Goal: Task Accomplishment & Management: Use online tool/utility

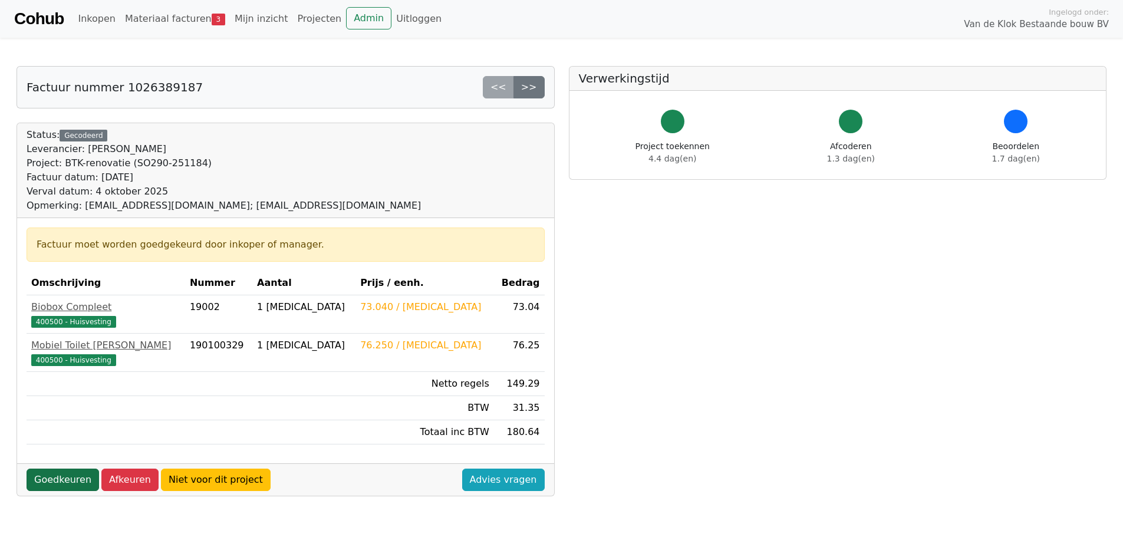
click at [70, 478] on link "Goedkeuren" at bounding box center [63, 480] width 73 height 22
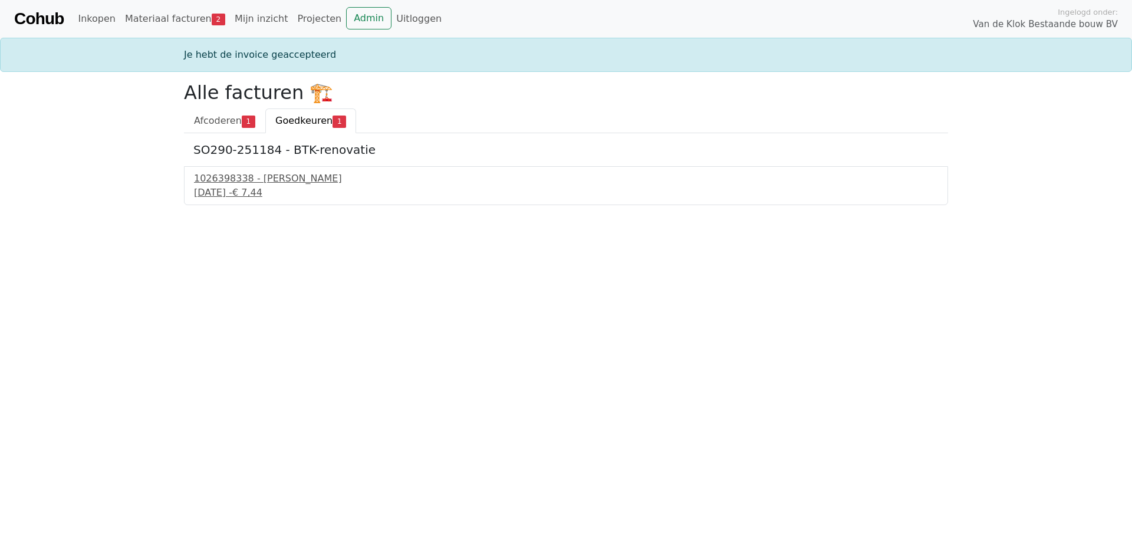
click at [299, 116] on span "Goedkeuren" at bounding box center [303, 120] width 57 height 11
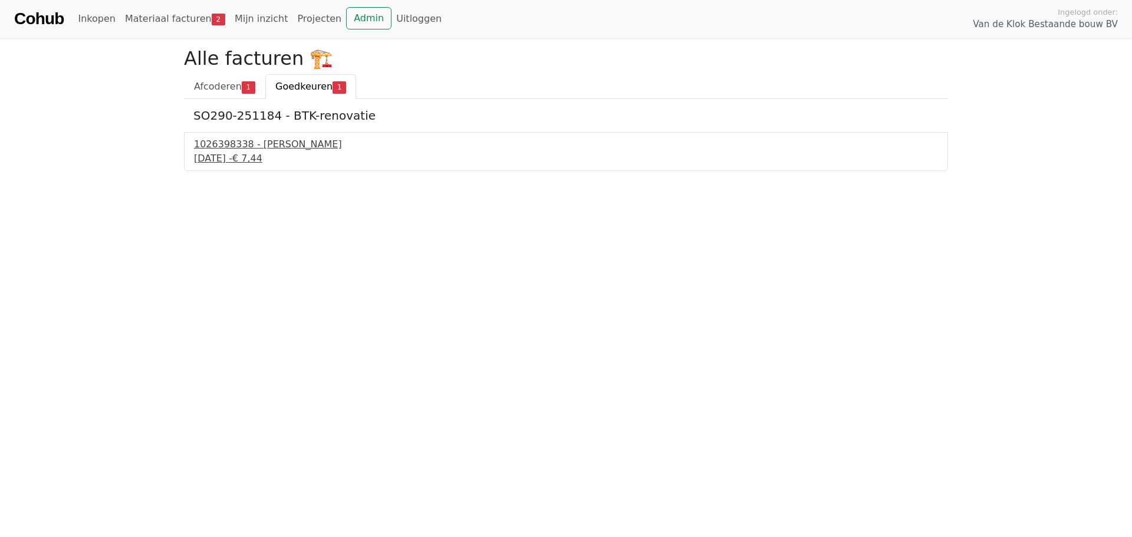
click at [285, 150] on div "1026398338 - Boels Verhuur" at bounding box center [566, 144] width 744 height 14
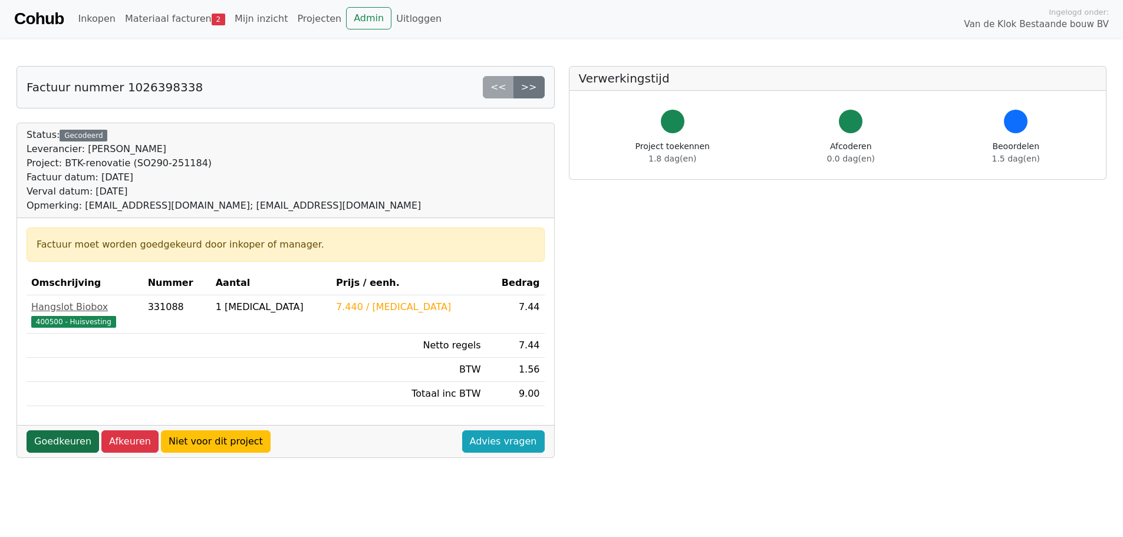
click at [61, 439] on link "Goedkeuren" at bounding box center [63, 441] width 73 height 22
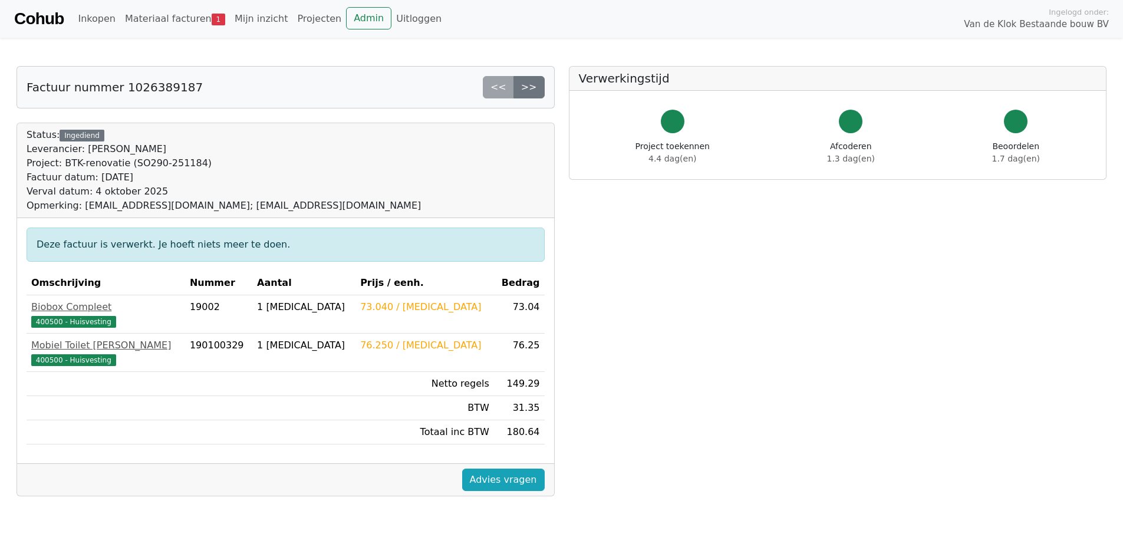
click at [48, 23] on link "Cohub" at bounding box center [39, 19] width 50 height 28
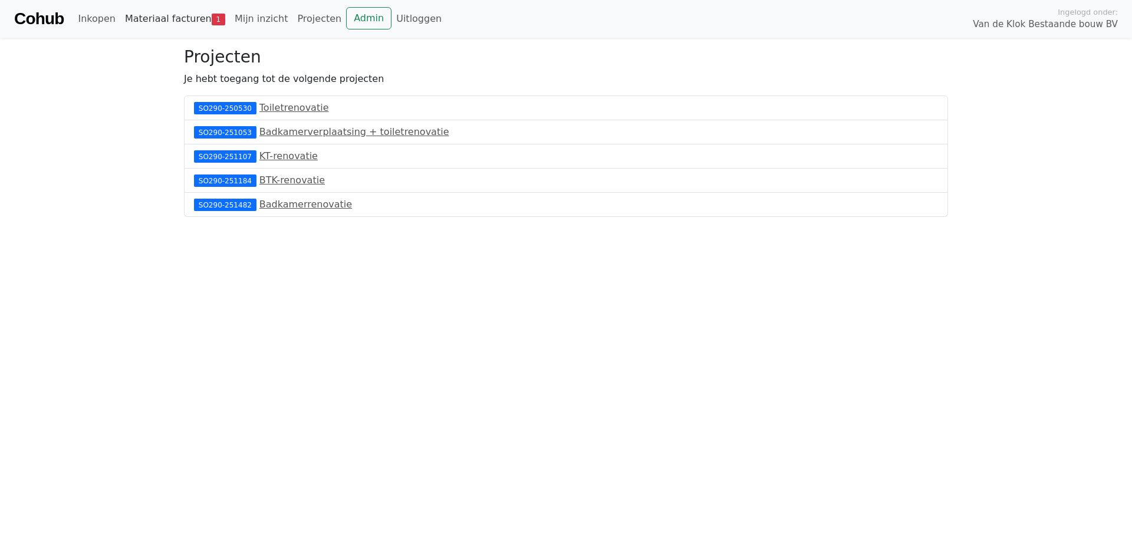
click at [164, 18] on link "Materiaal facturen 1" at bounding box center [175, 19] width 110 height 24
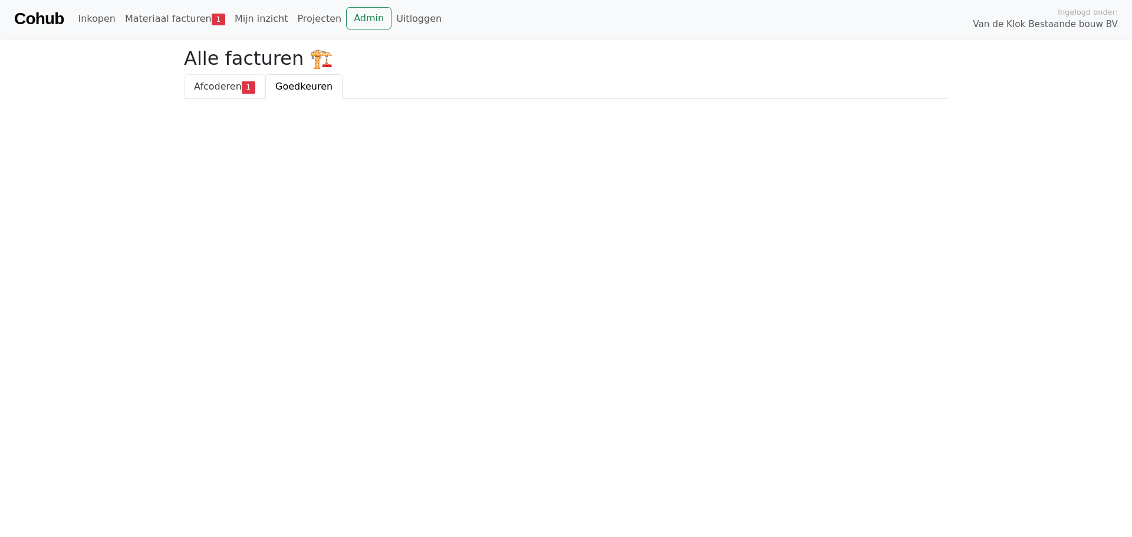
click at [224, 81] on span "Afcoderen" at bounding box center [218, 86] width 48 height 11
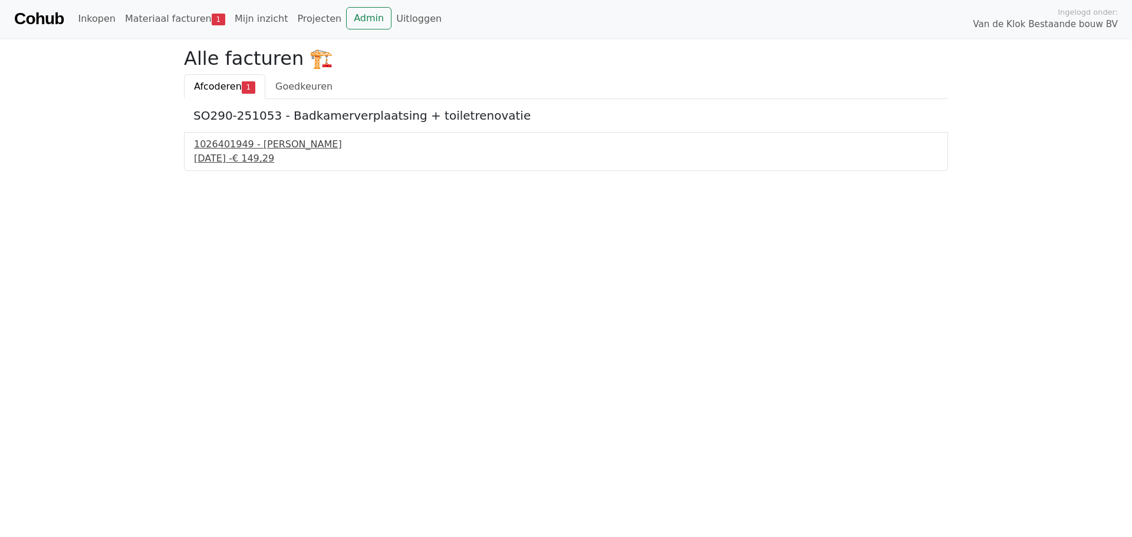
click at [278, 143] on div "1026401949 - Boels Verhuur" at bounding box center [566, 144] width 744 height 14
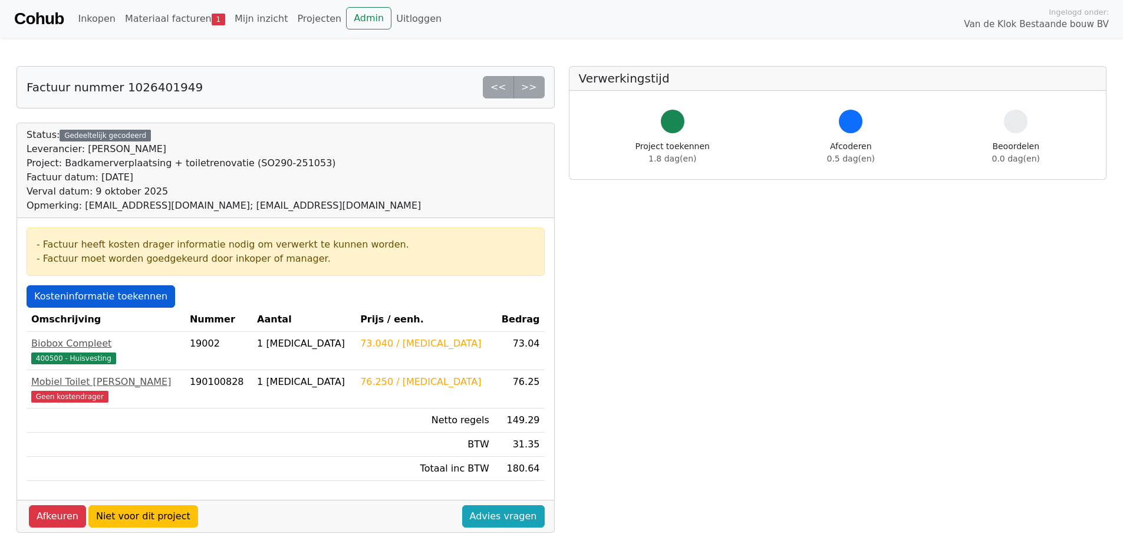
click at [120, 303] on link "Kosteninformatie toekennen" at bounding box center [101, 296] width 149 height 22
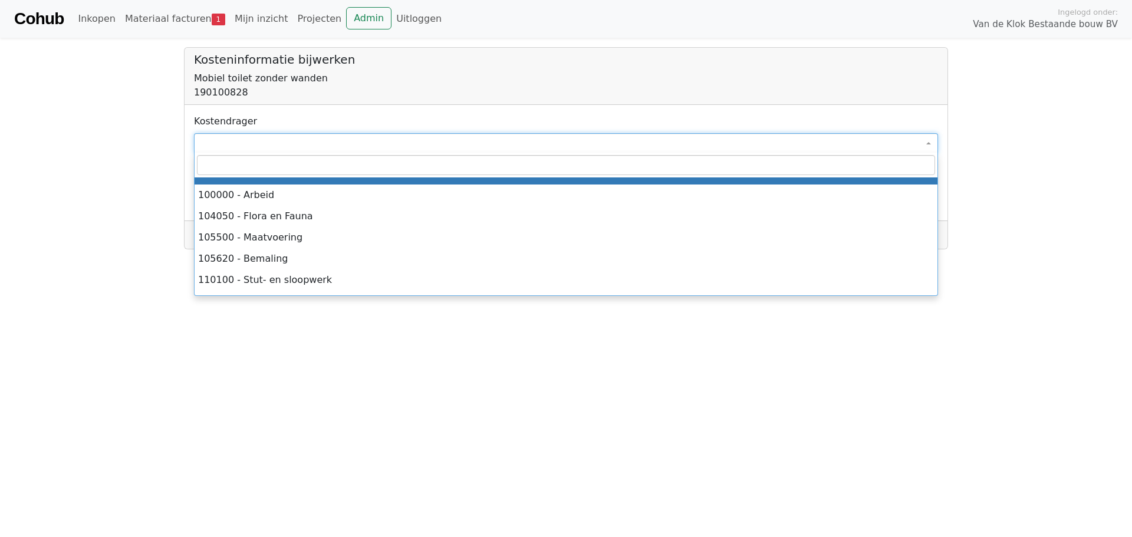
click at [232, 148] on span at bounding box center [566, 143] width 744 height 20
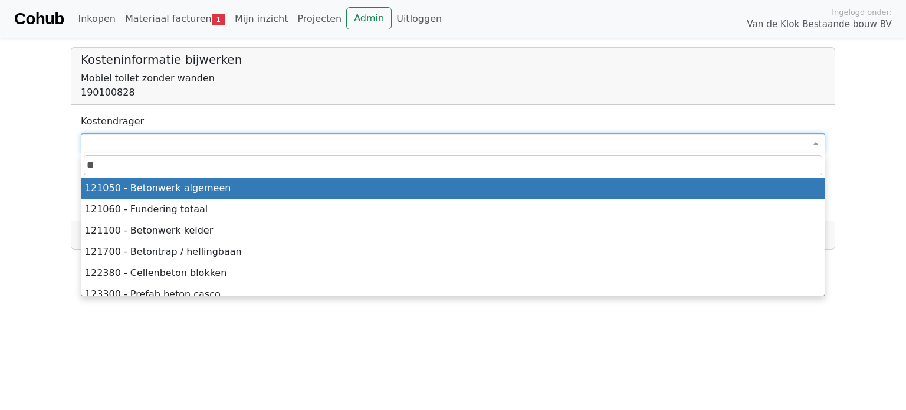
type input "*"
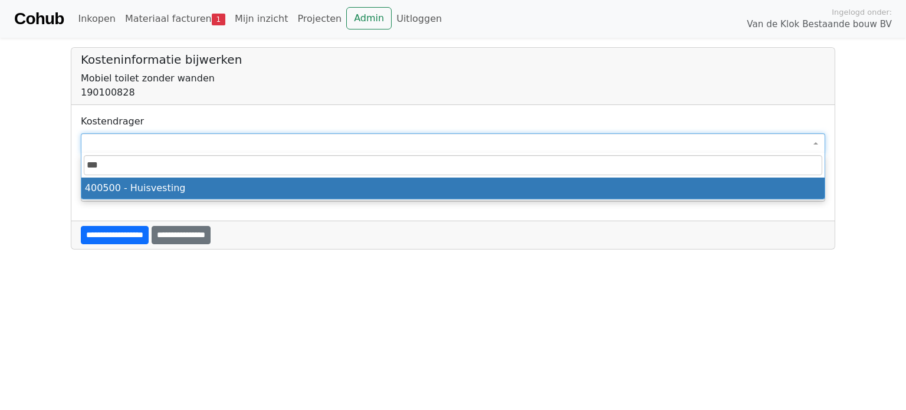
type input "****"
select select "****"
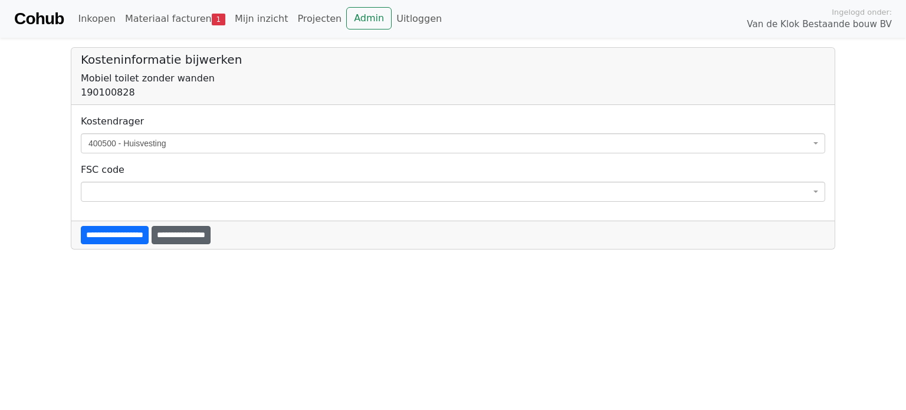
click at [211, 236] on input "**********" at bounding box center [181, 235] width 59 height 18
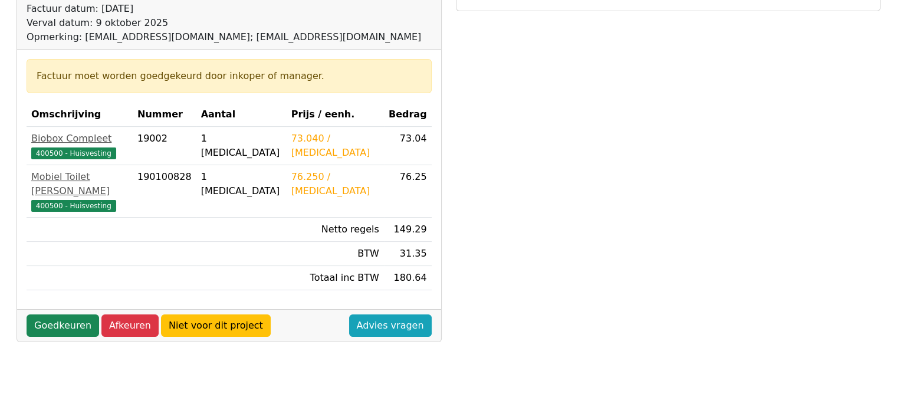
scroll to position [236, 0]
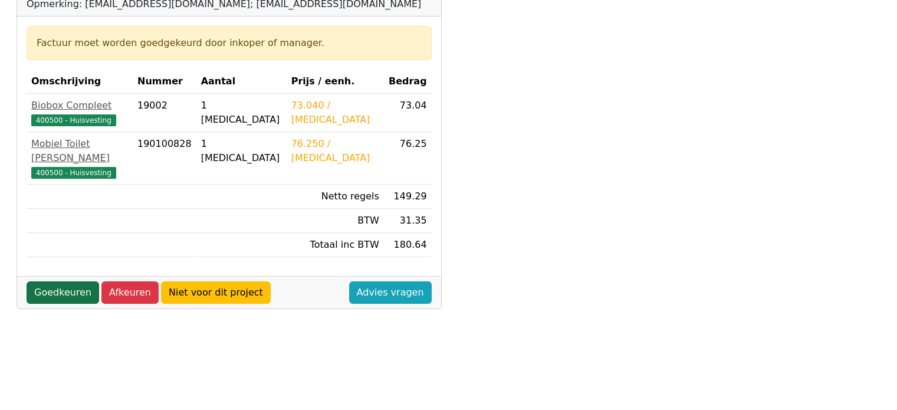
click at [70, 281] on link "Goedkeuren" at bounding box center [63, 292] width 73 height 22
